Goal: Task Accomplishment & Management: Use online tool/utility

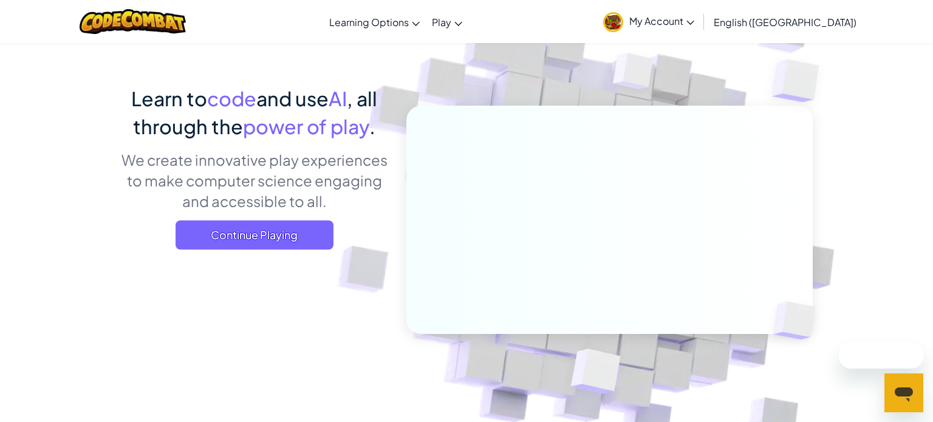
click at [314, 210] on p "We create innovative play experiences to make computer science engaging and acc…" at bounding box center [254, 180] width 268 height 62
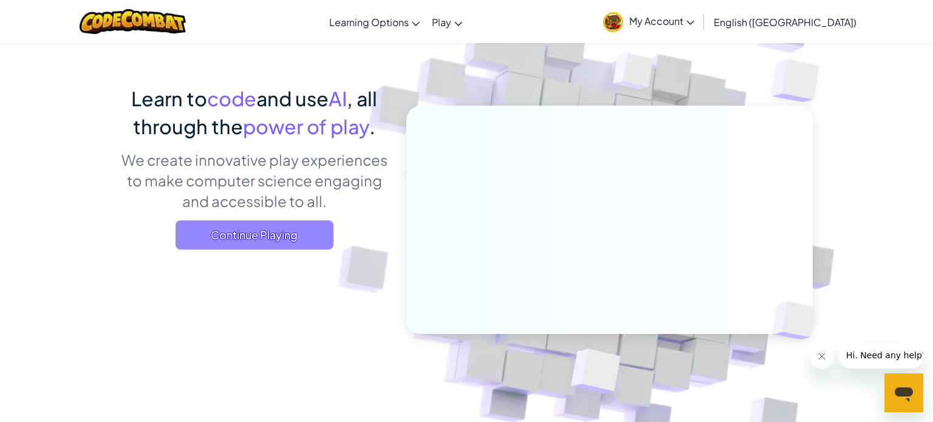
click at [311, 233] on span "Continue Playing" at bounding box center [255, 234] width 158 height 29
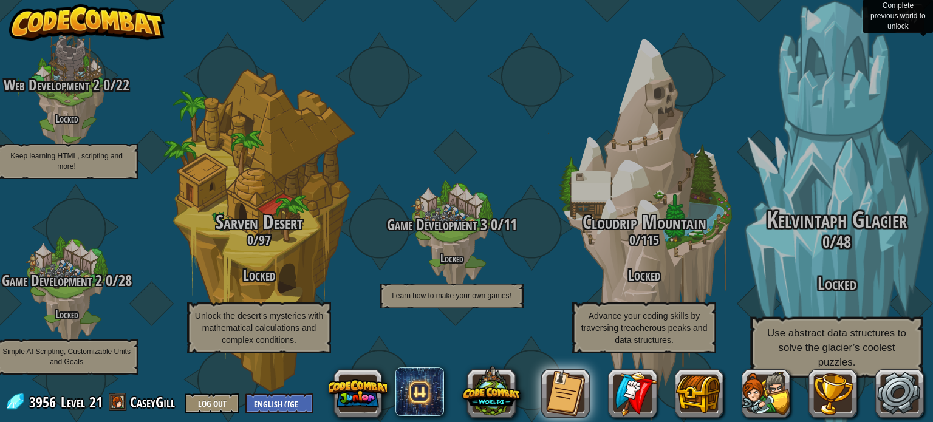
click at [820, 239] on h3 "0 / 48" at bounding box center [836, 242] width 231 height 18
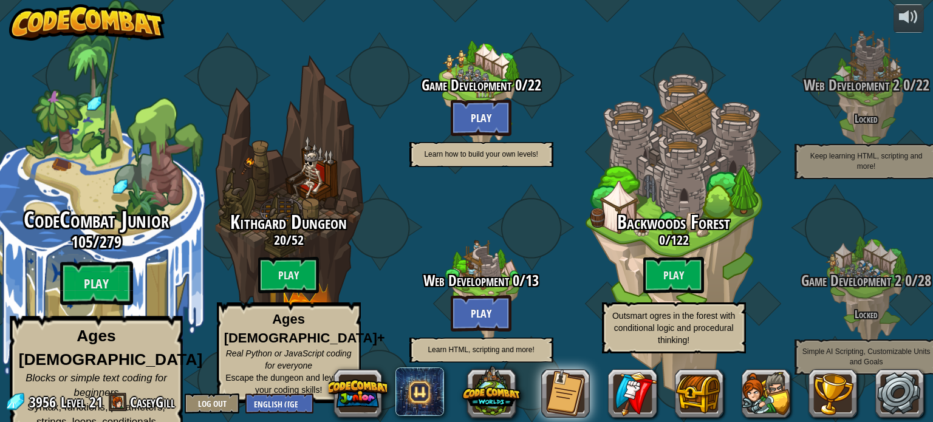
click at [86, 236] on span "105" at bounding box center [82, 242] width 22 height 22
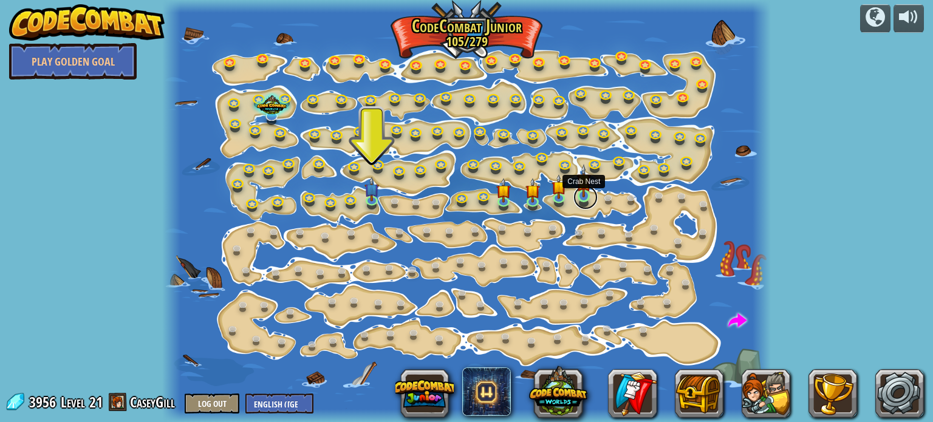
click at [584, 201] on link at bounding box center [585, 197] width 24 height 24
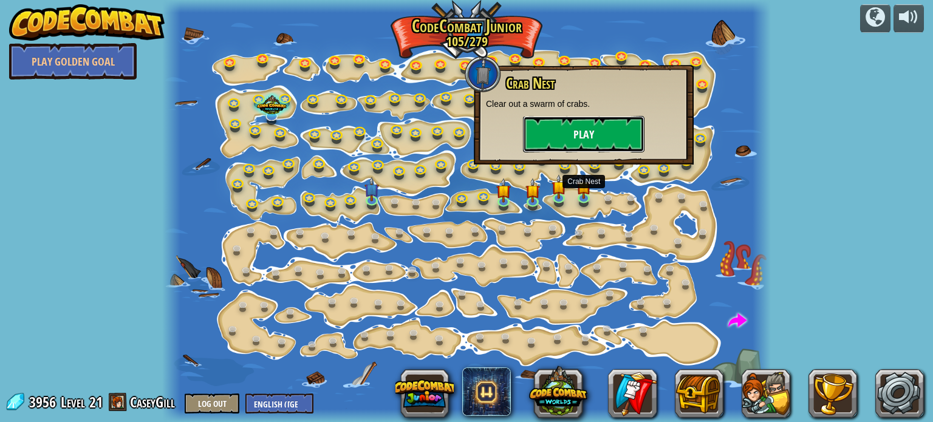
click at [584, 140] on button "Play" at bounding box center [583, 134] width 121 height 36
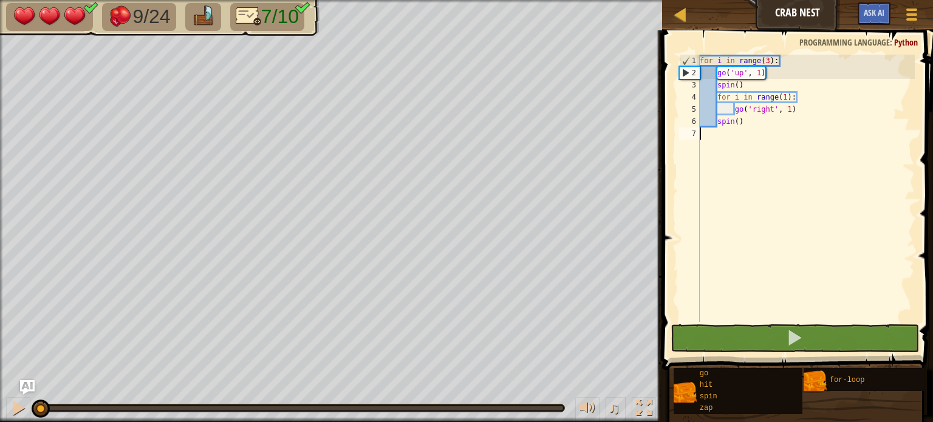
click at [845, 5] on div "Map Crab Nest Game Menu Ask AI" at bounding box center [797, 15] width 271 height 30
click at [858, 9] on button "Ask AI" at bounding box center [874, 13] width 33 height 22
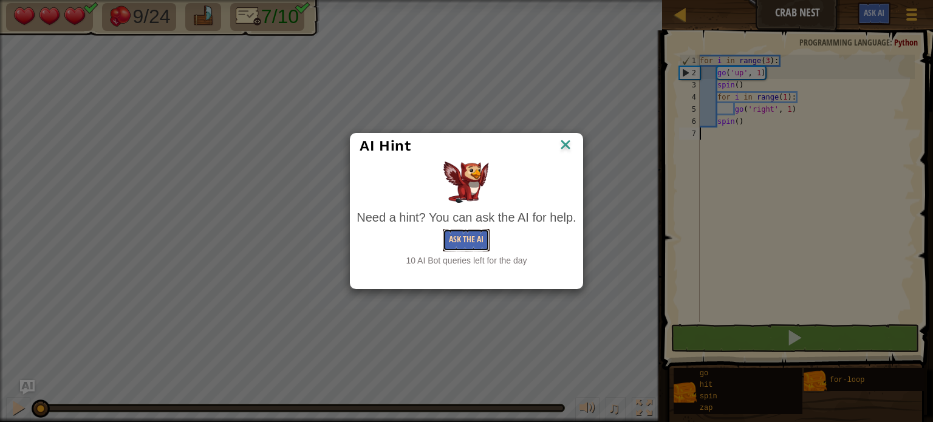
click at [480, 231] on button "Ask the AI" at bounding box center [466, 240] width 47 height 22
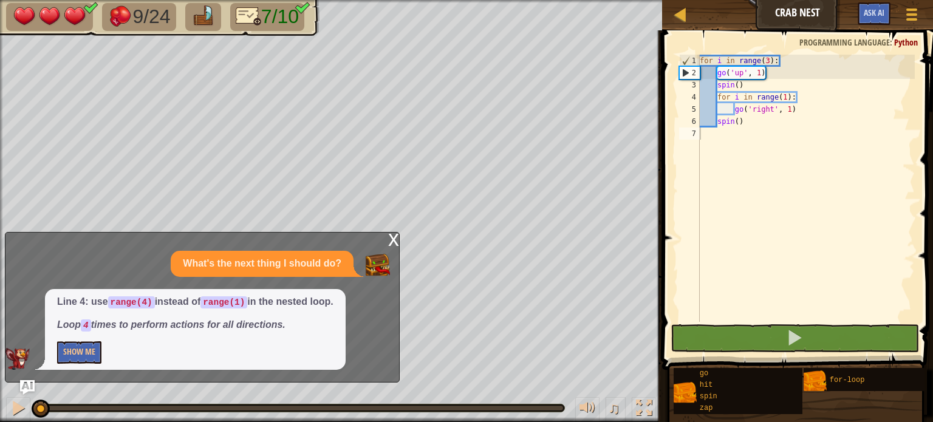
click at [77, 332] on p "Loop 4 times to perform actions for all directions." at bounding box center [195, 325] width 276 height 14
click at [80, 345] on button "Show Me" at bounding box center [79, 352] width 44 height 22
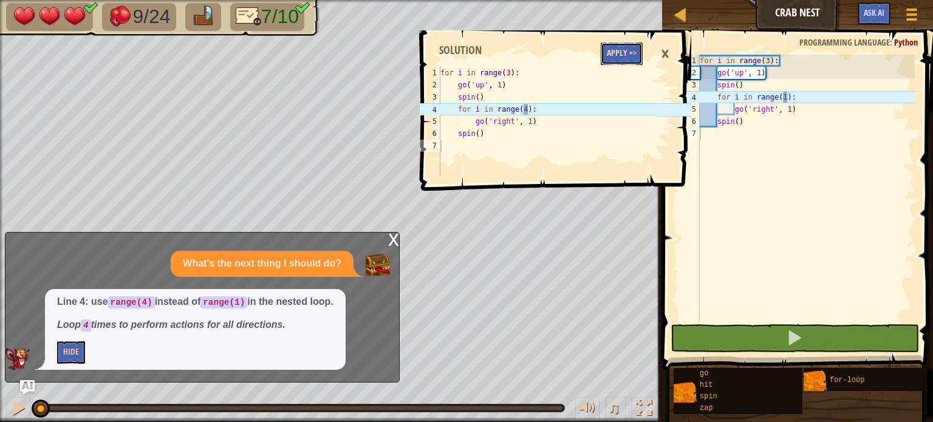
click at [618, 56] on button "Apply =>" at bounding box center [622, 54] width 42 height 22
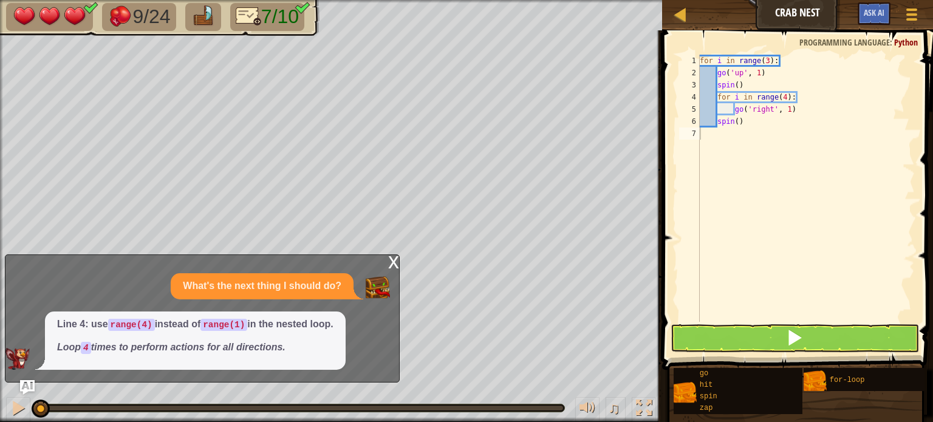
click at [391, 264] on div "x" at bounding box center [393, 261] width 11 height 12
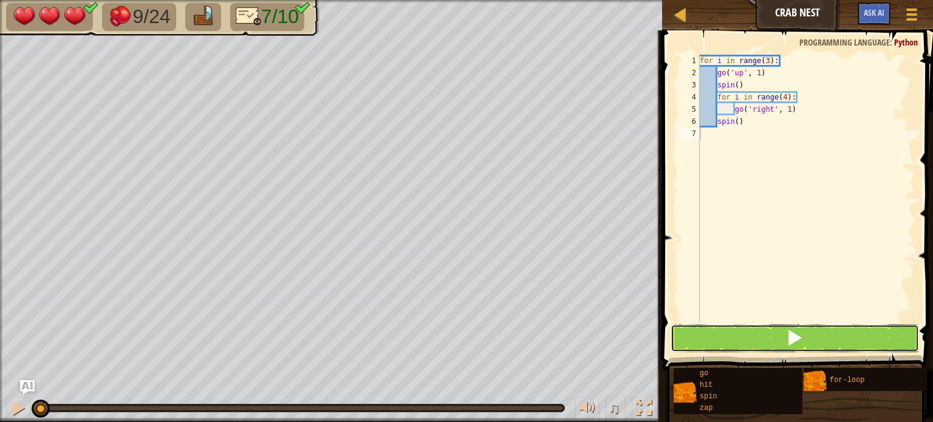
click at [697, 333] on button at bounding box center [794, 338] width 248 height 28
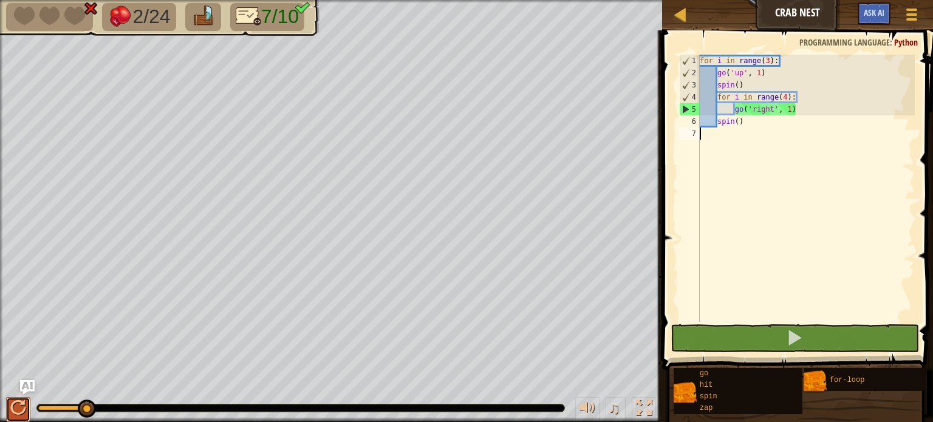
click at [19, 411] on div at bounding box center [18, 408] width 16 height 16
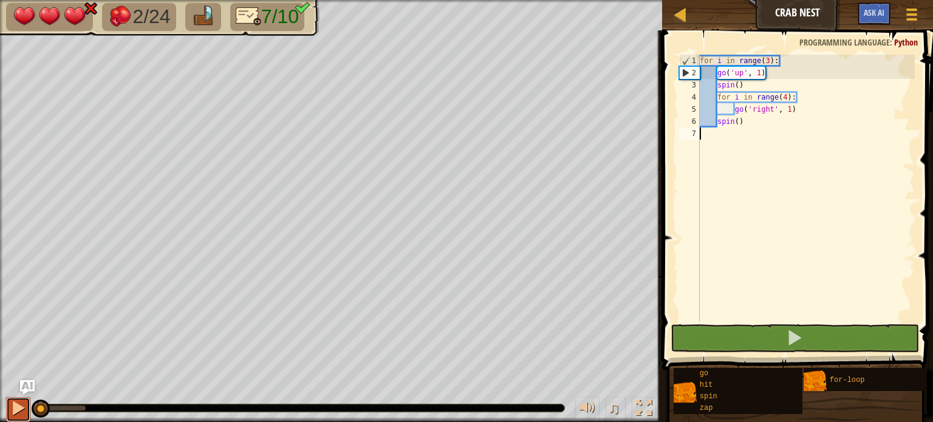
click at [19, 411] on button at bounding box center [18, 409] width 24 height 25
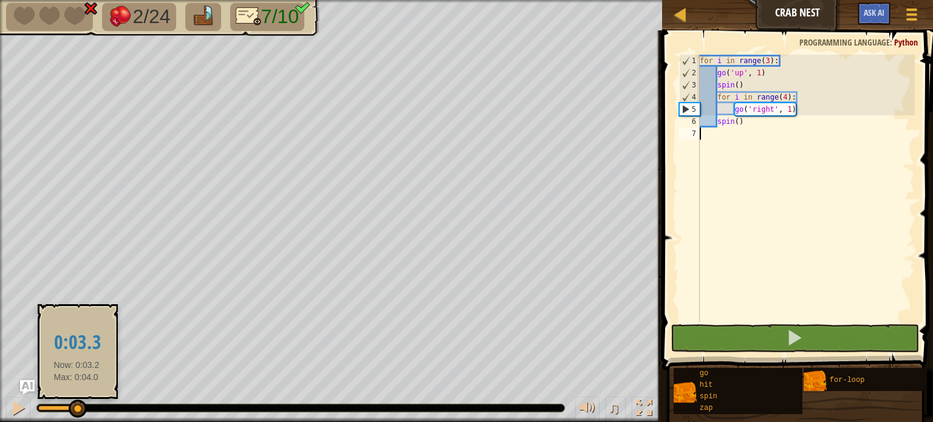
drag, startPoint x: 35, startPoint y: 406, endPoint x: 76, endPoint y: 402, distance: 40.9
click at [76, 402] on div at bounding box center [78, 409] width 18 height 18
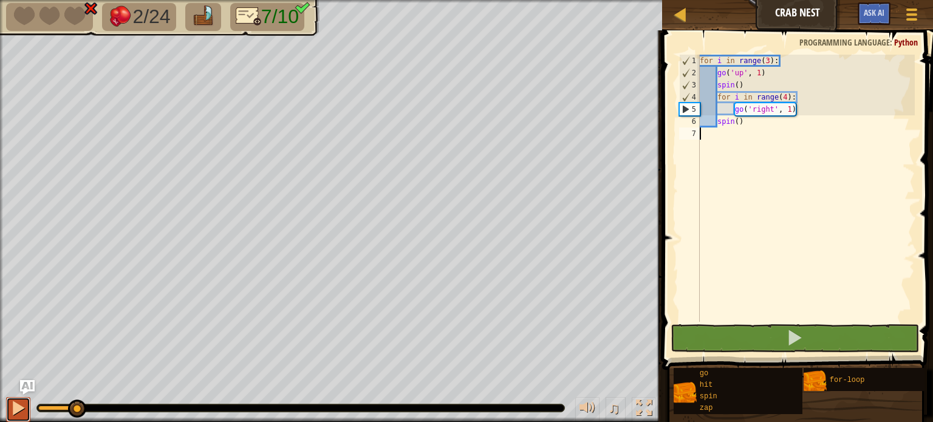
click at [21, 409] on div at bounding box center [18, 408] width 16 height 16
click at [21, 411] on div at bounding box center [18, 408] width 16 height 16
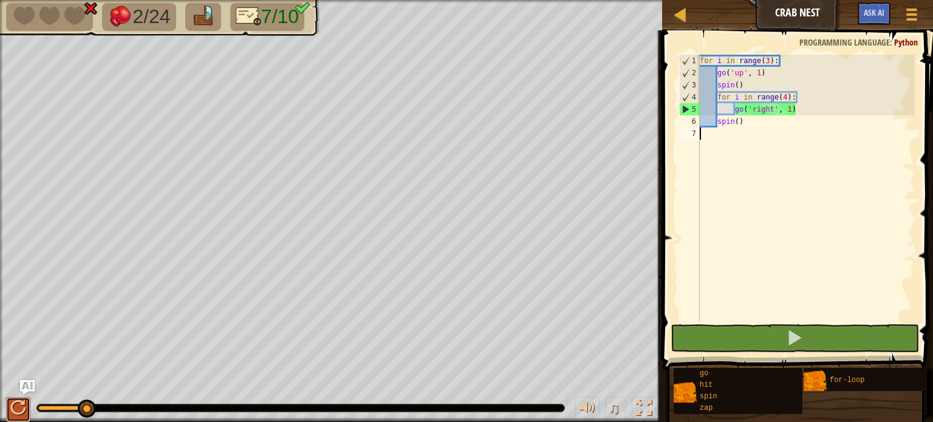
click at [22, 414] on div at bounding box center [18, 408] width 16 height 16
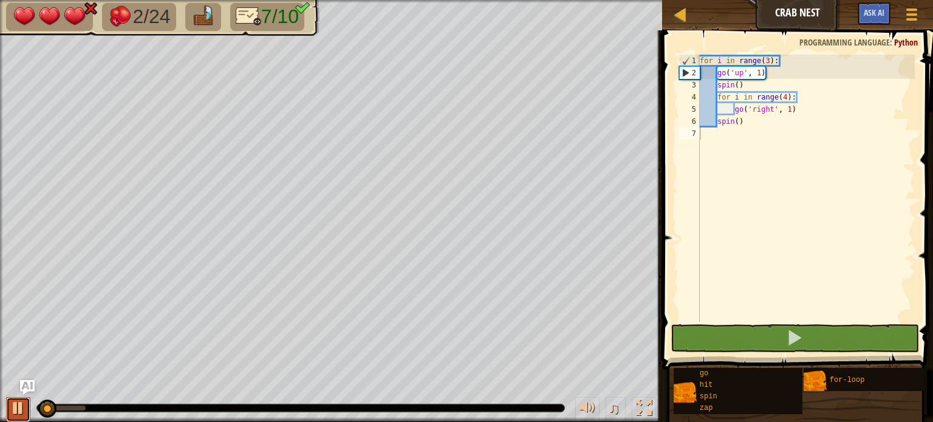
click at [23, 410] on div at bounding box center [18, 408] width 16 height 16
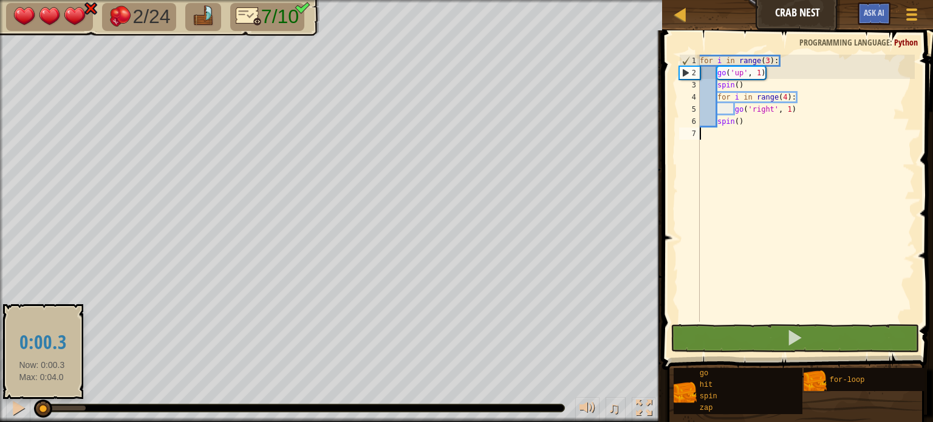
drag, startPoint x: 42, startPoint y: 411, endPoint x: 0, endPoint y: 364, distance: 63.2
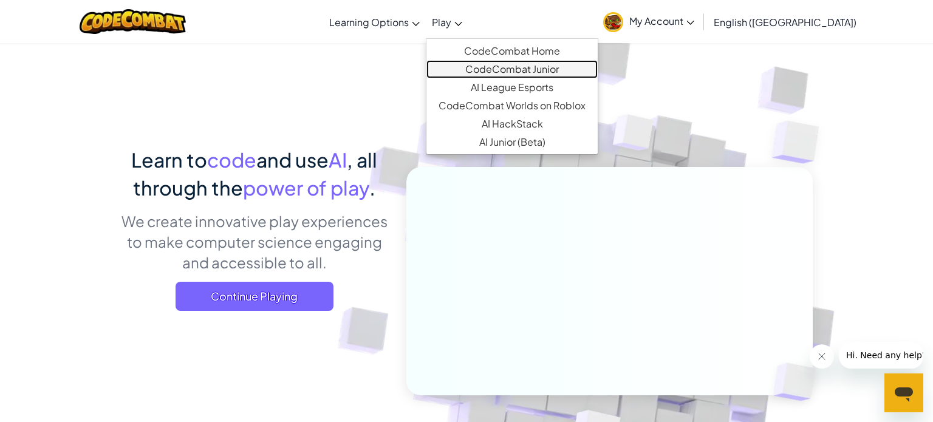
click at [513, 65] on link "CodeCombat Junior" at bounding box center [511, 69] width 171 height 18
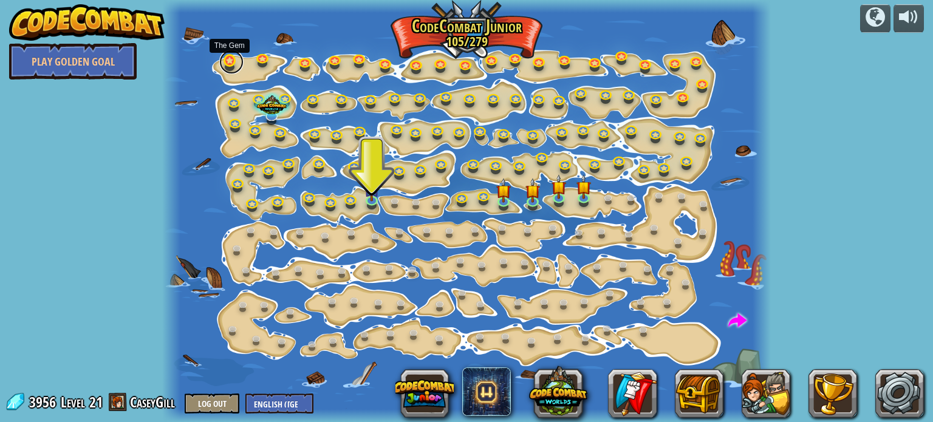
click at [231, 62] on link at bounding box center [231, 62] width 24 height 24
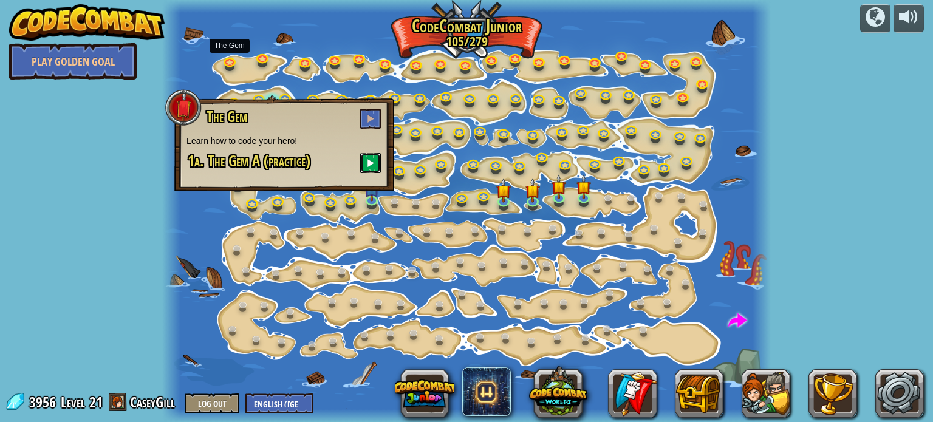
click at [364, 163] on button at bounding box center [370, 163] width 21 height 20
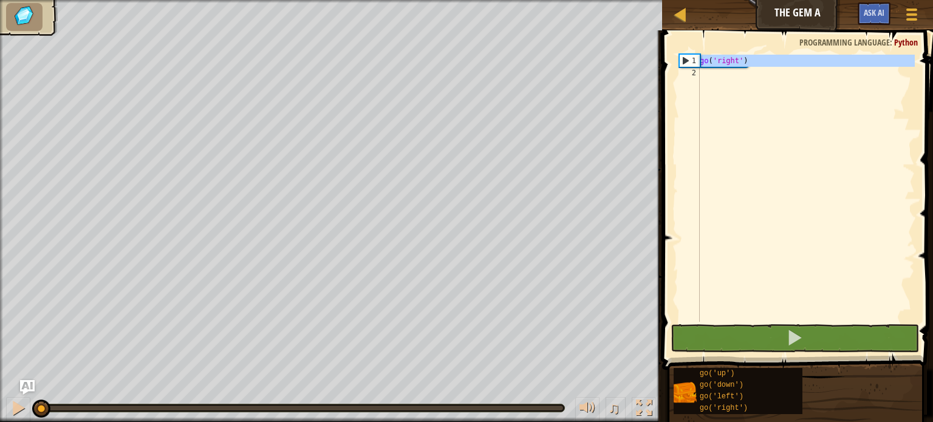
drag, startPoint x: 760, startPoint y: 75, endPoint x: 683, endPoint y: 58, distance: 79.0
click at [683, 58] on div "go('right') 1 2 go ( 'right' ) הההההההההההההההההההההההההההההההההההההההההההההההה…" at bounding box center [796, 188] width 238 height 267
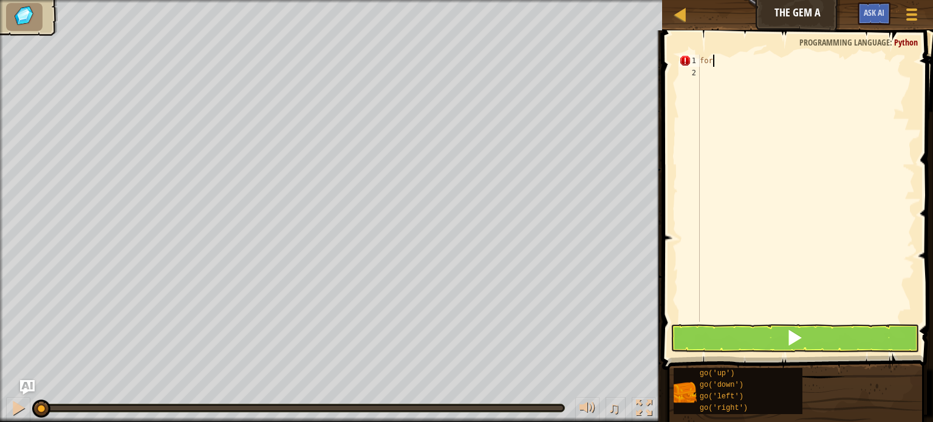
scroll to position [5, 0]
type textarea "f"
type textarea "g"
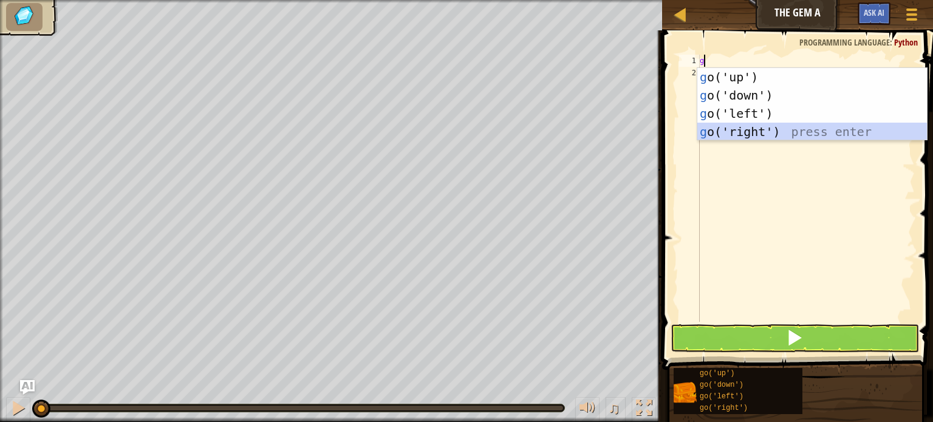
click at [754, 128] on div "g o('up') press enter g o('down') press enter g o('left') press enter g o('righ…" at bounding box center [812, 122] width 230 height 109
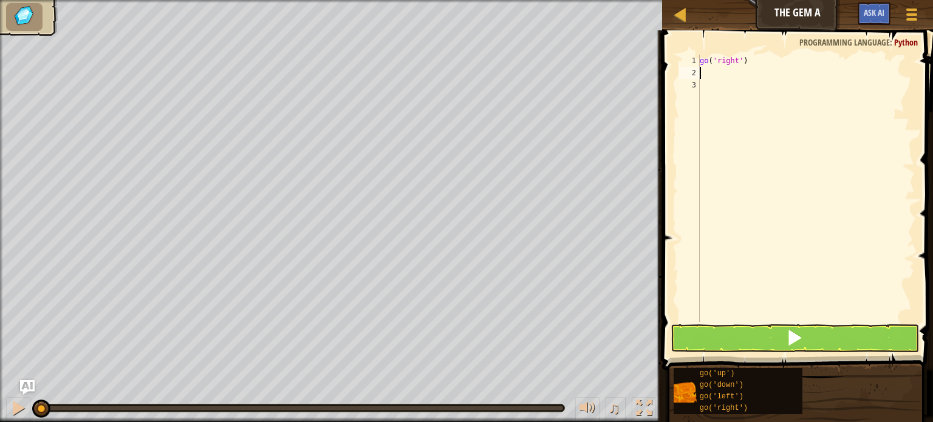
type textarea "g"
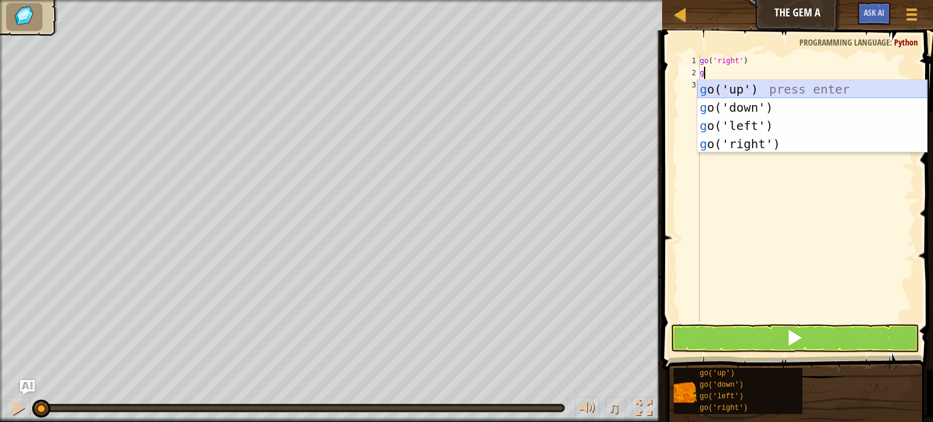
click at [744, 91] on div "g o('up') press enter g o('down') press enter g o('left') press enter g o('righ…" at bounding box center [812, 134] width 230 height 109
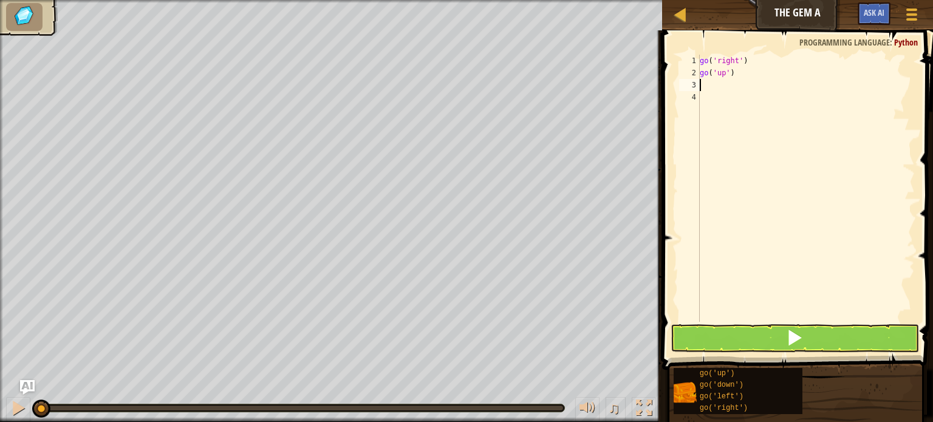
type textarea "g"
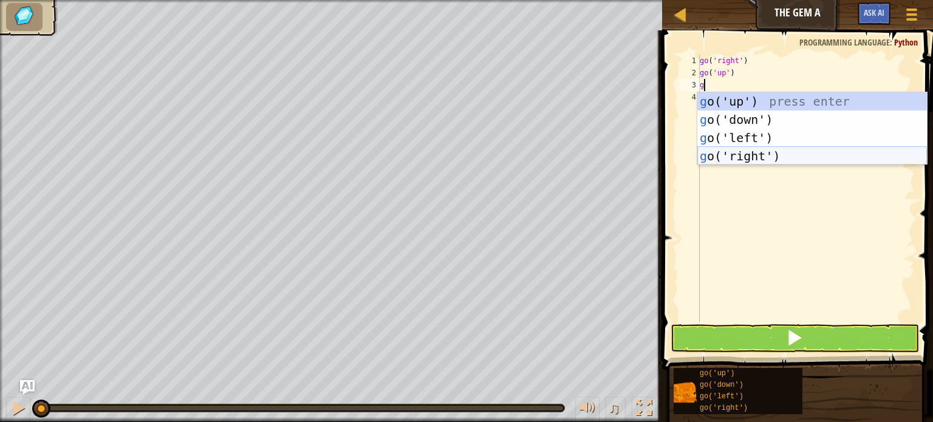
click at [776, 162] on div "g o('up') press enter g o('down') press enter g o('left') press enter g o('righ…" at bounding box center [812, 146] width 230 height 109
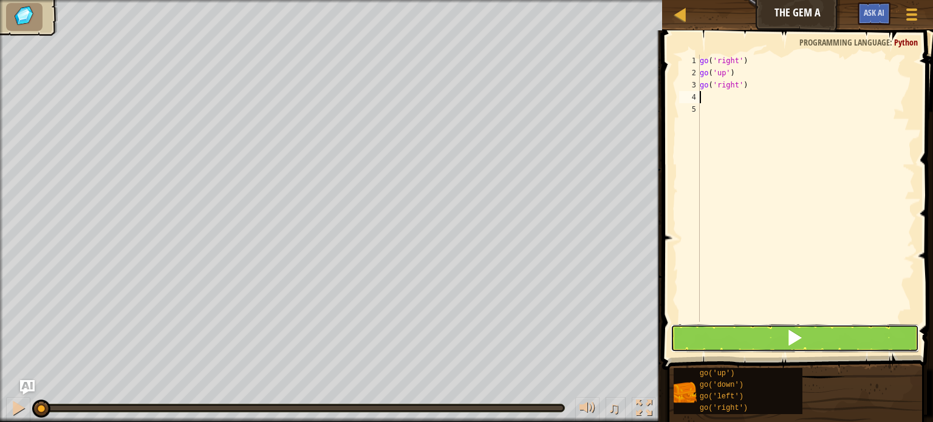
click at [689, 335] on button at bounding box center [794, 338] width 248 height 28
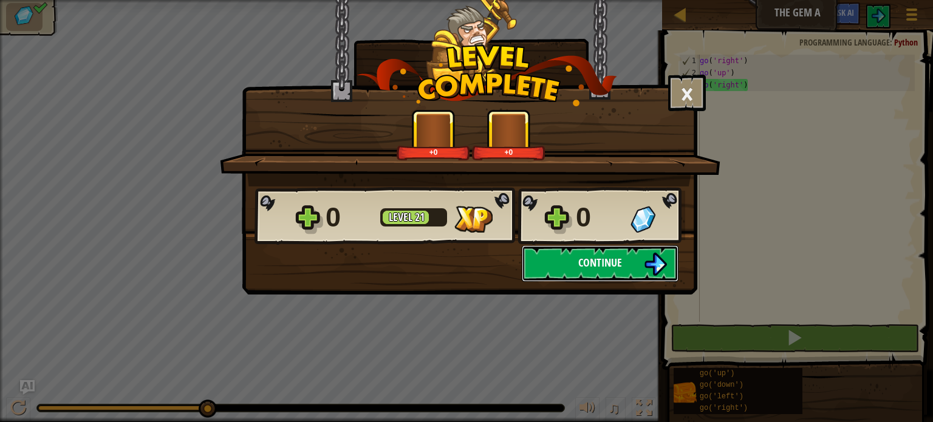
click at [588, 256] on span "Continue" at bounding box center [600, 262] width 44 height 15
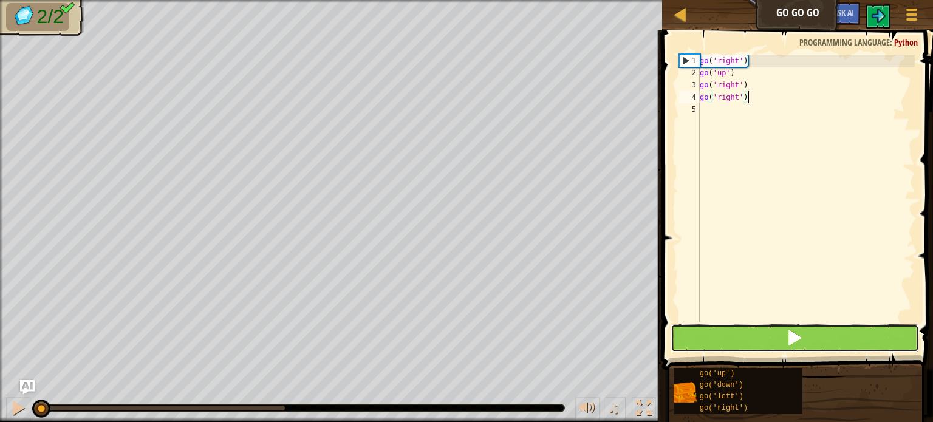
click at [712, 332] on button at bounding box center [794, 338] width 248 height 28
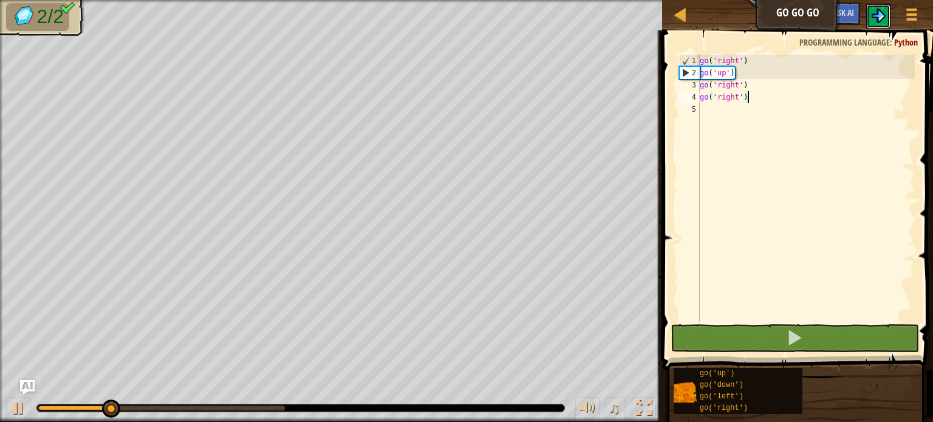
click at [878, 23] on button at bounding box center [878, 16] width 24 height 24
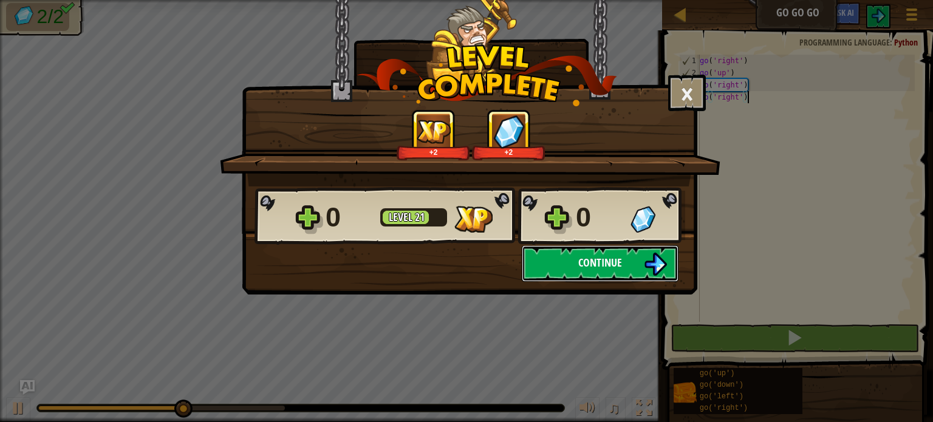
click at [628, 268] on button "Continue" at bounding box center [600, 263] width 157 height 36
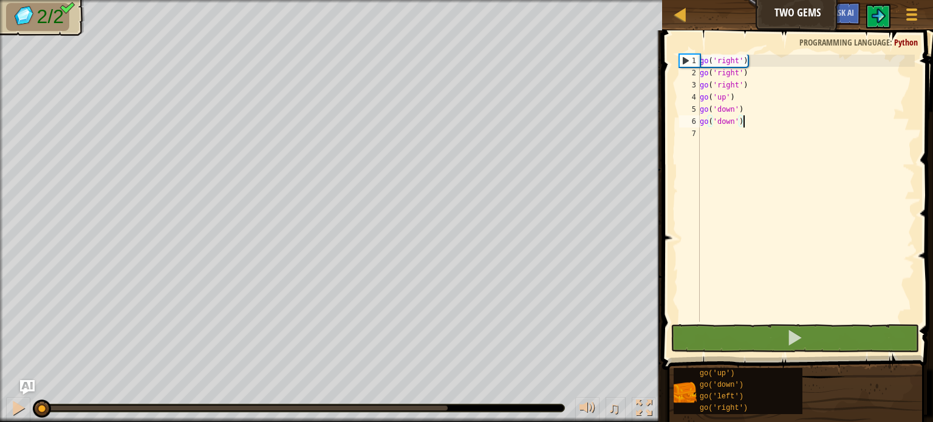
click at [871, 3] on div "Game Menu Ask AI" at bounding box center [874, 16] width 106 height 29
